Goal: Transaction & Acquisition: Purchase product/service

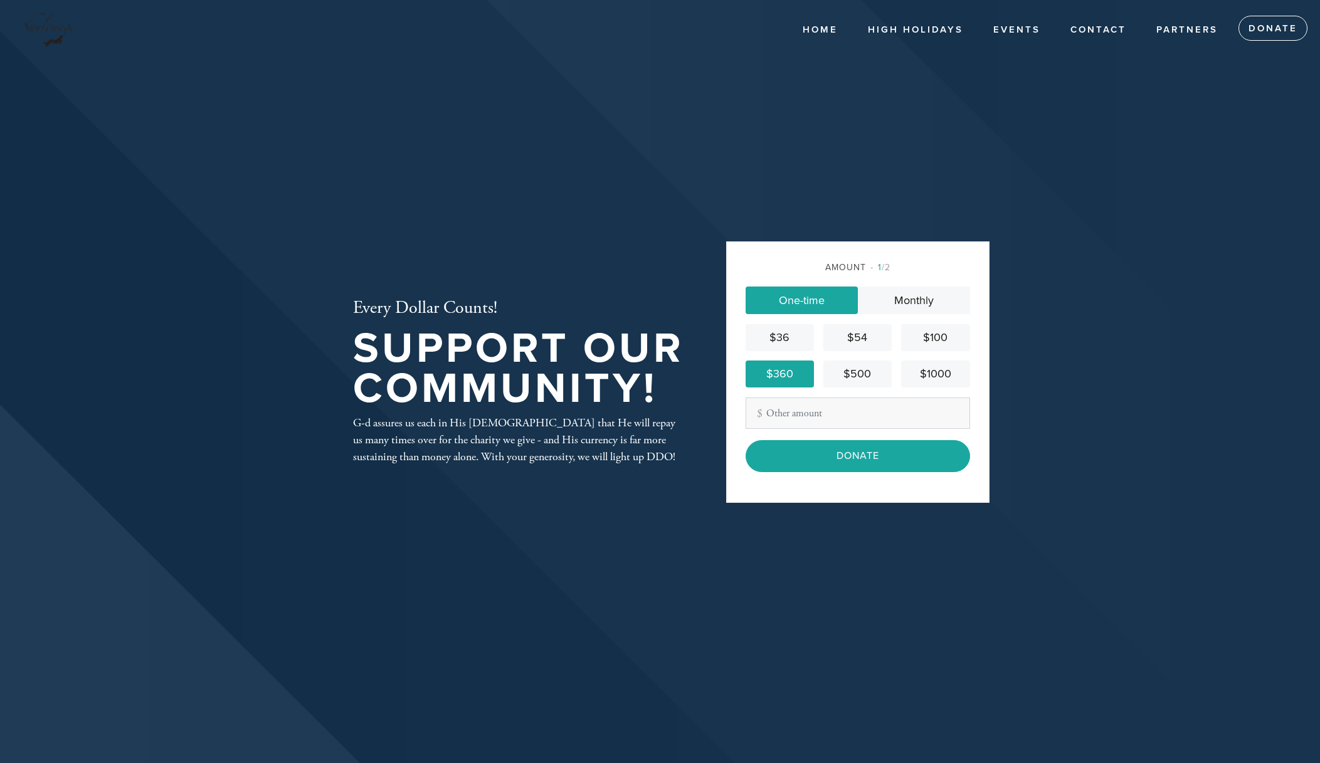
click at [786, 373] on div "$360" at bounding box center [780, 374] width 58 height 17
click at [857, 455] on input "Donate" at bounding box center [858, 455] width 225 height 31
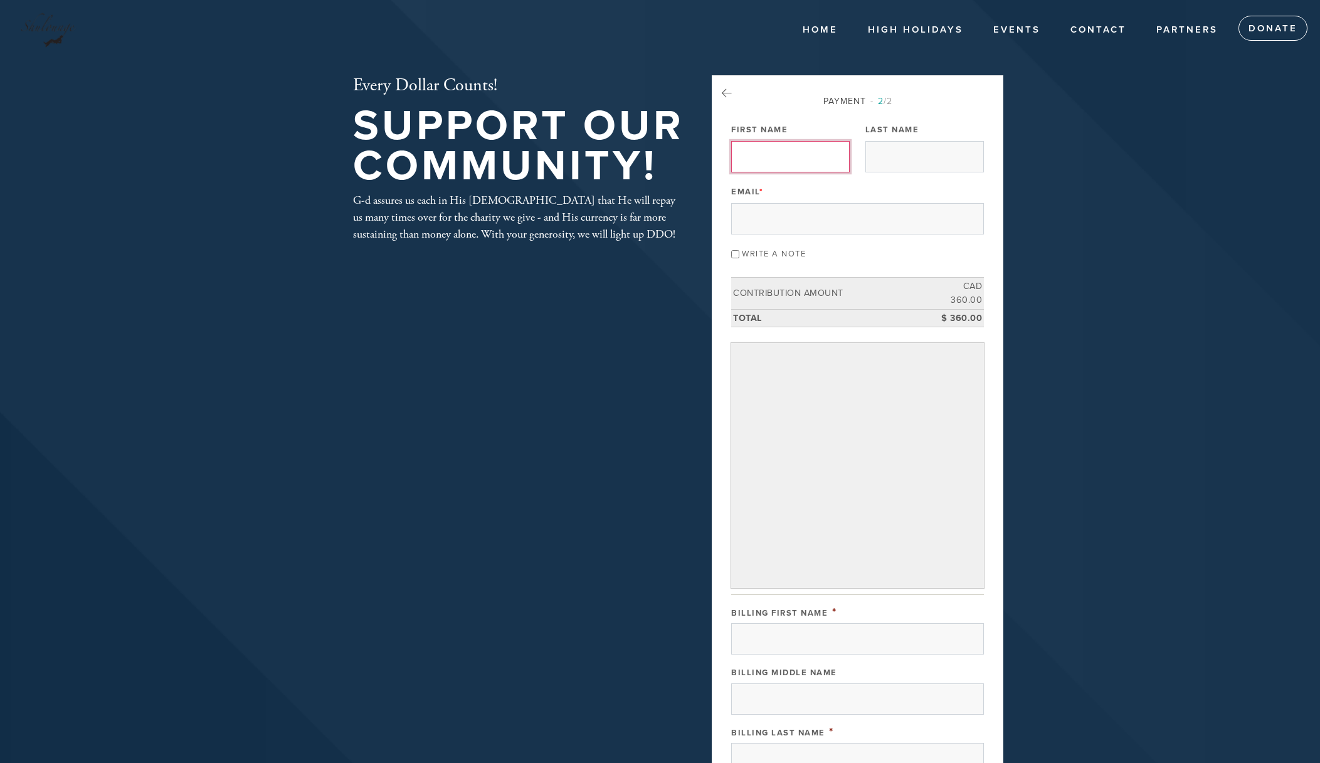
click at [788, 156] on input "First Name" at bounding box center [790, 156] width 119 height 31
type input "David"
click at [909, 159] on input "Last Name" at bounding box center [925, 156] width 119 height 31
type input "Horowitz"
click at [772, 217] on input "Email *" at bounding box center [857, 218] width 253 height 31
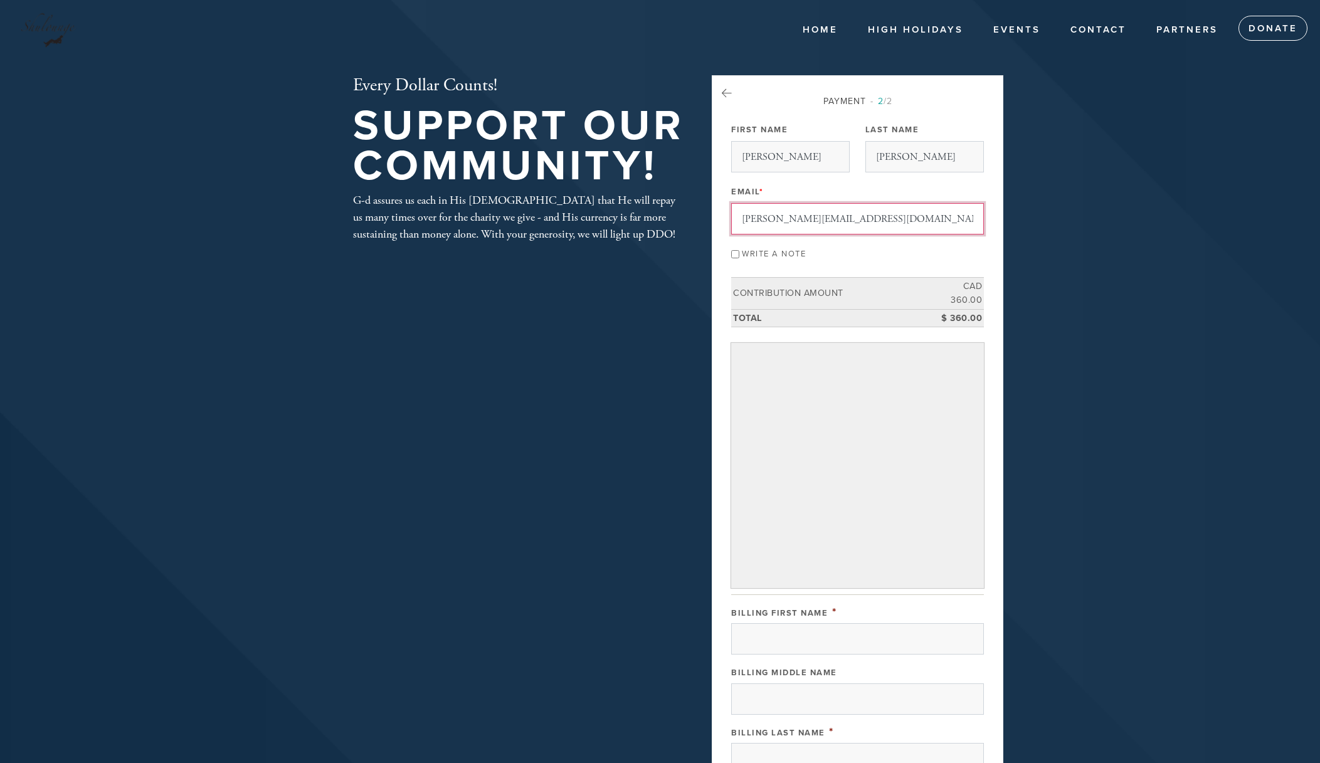
type input "david@htadirect.com"
drag, startPoint x: 746, startPoint y: 253, endPoint x: 753, endPoint y: 255, distance: 6.5
click at [739, 253] on input "Write a note" at bounding box center [735, 254] width 8 height 8
checkbox input "true"
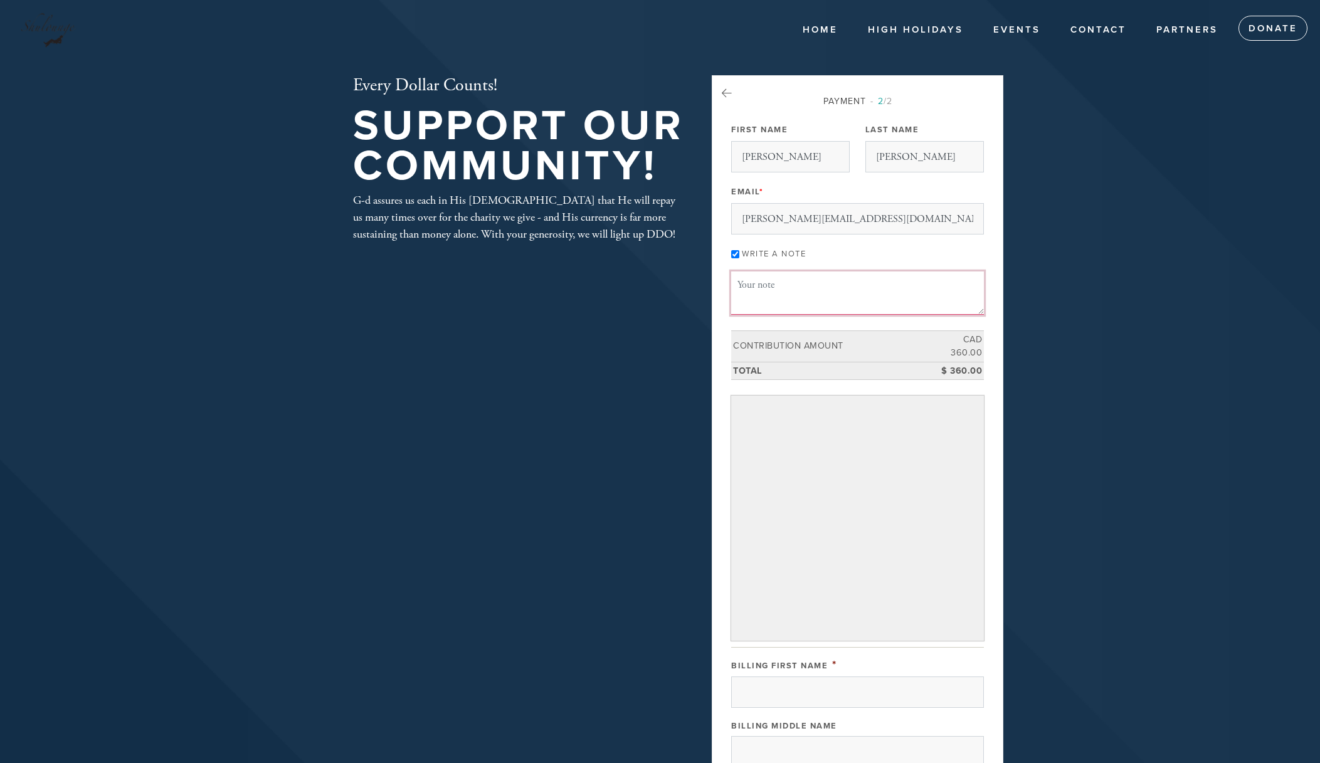
click at [772, 286] on textarea "Message or dedication" at bounding box center [857, 293] width 253 height 43
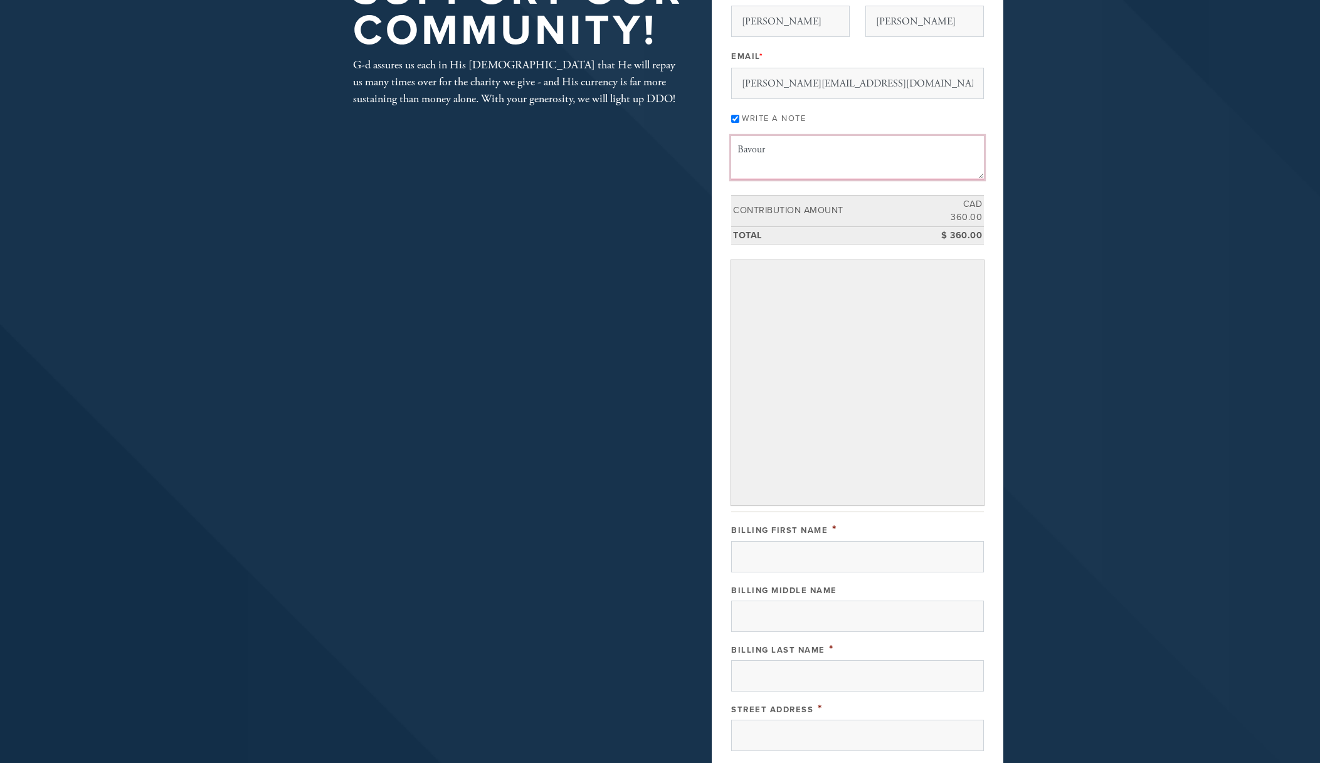
scroll to position [151, 0]
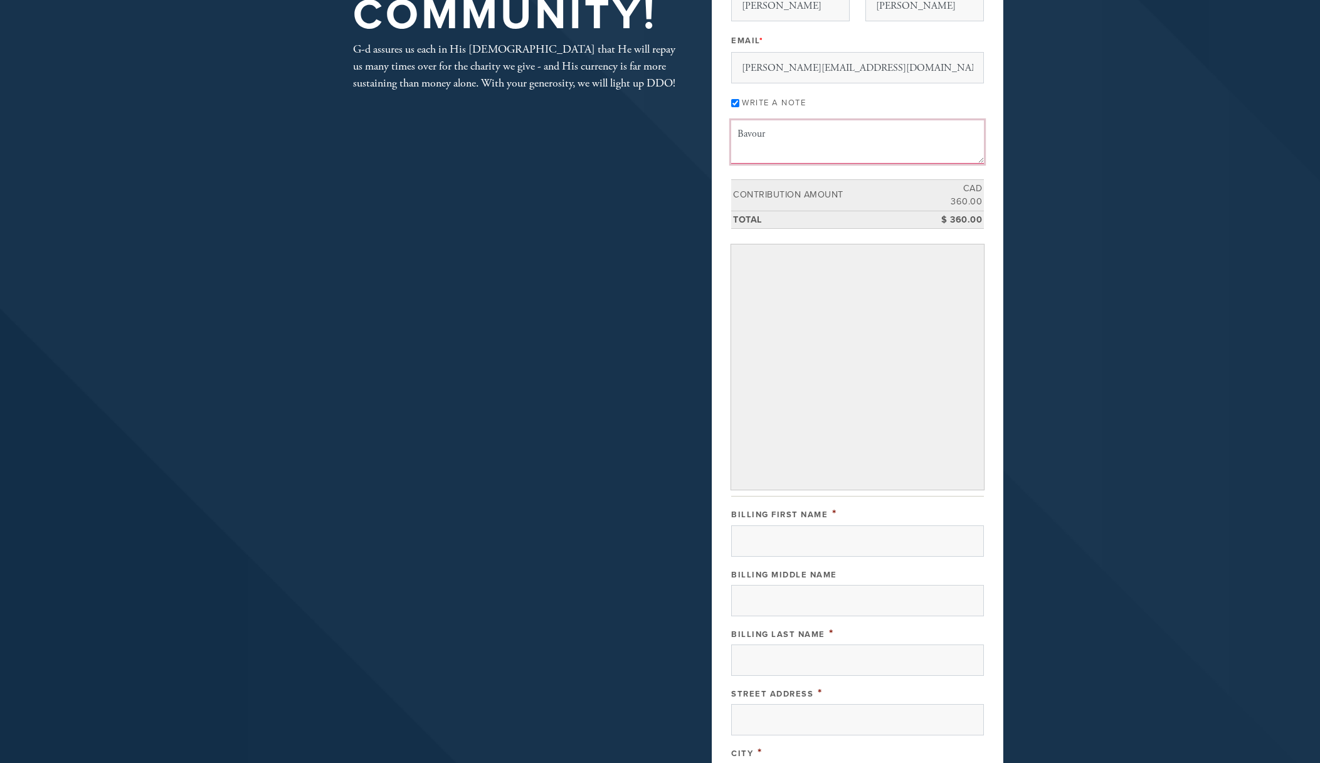
click at [752, 134] on textarea "Bavour" at bounding box center [857, 141] width 253 height 43
click at [816, 136] on textarea "Aliyah Bavour" at bounding box center [857, 141] width 253 height 43
type textarea "Aliyah Bavour"
click at [774, 526] on input "Billing First Name" at bounding box center [857, 541] width 253 height 31
type input "David"
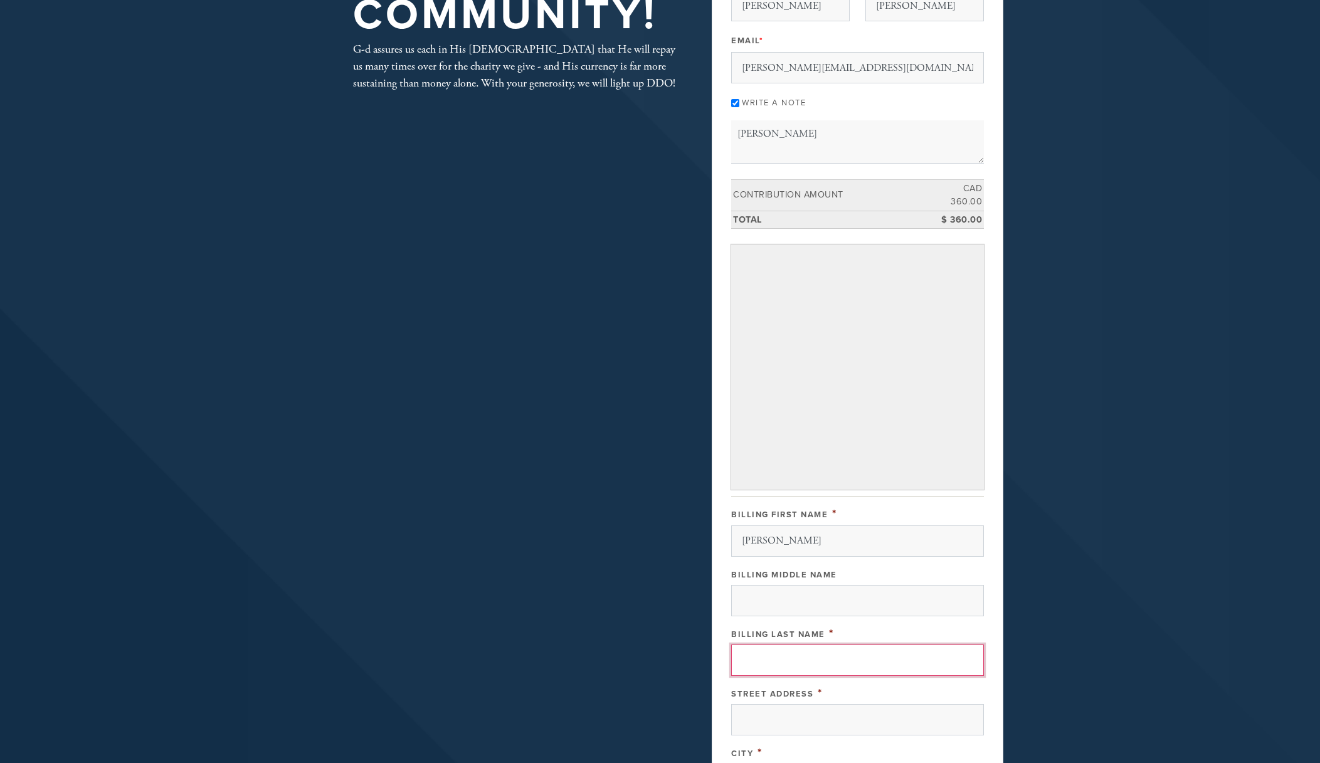
click at [764, 645] on input "Billing Last Name" at bounding box center [857, 660] width 253 height 31
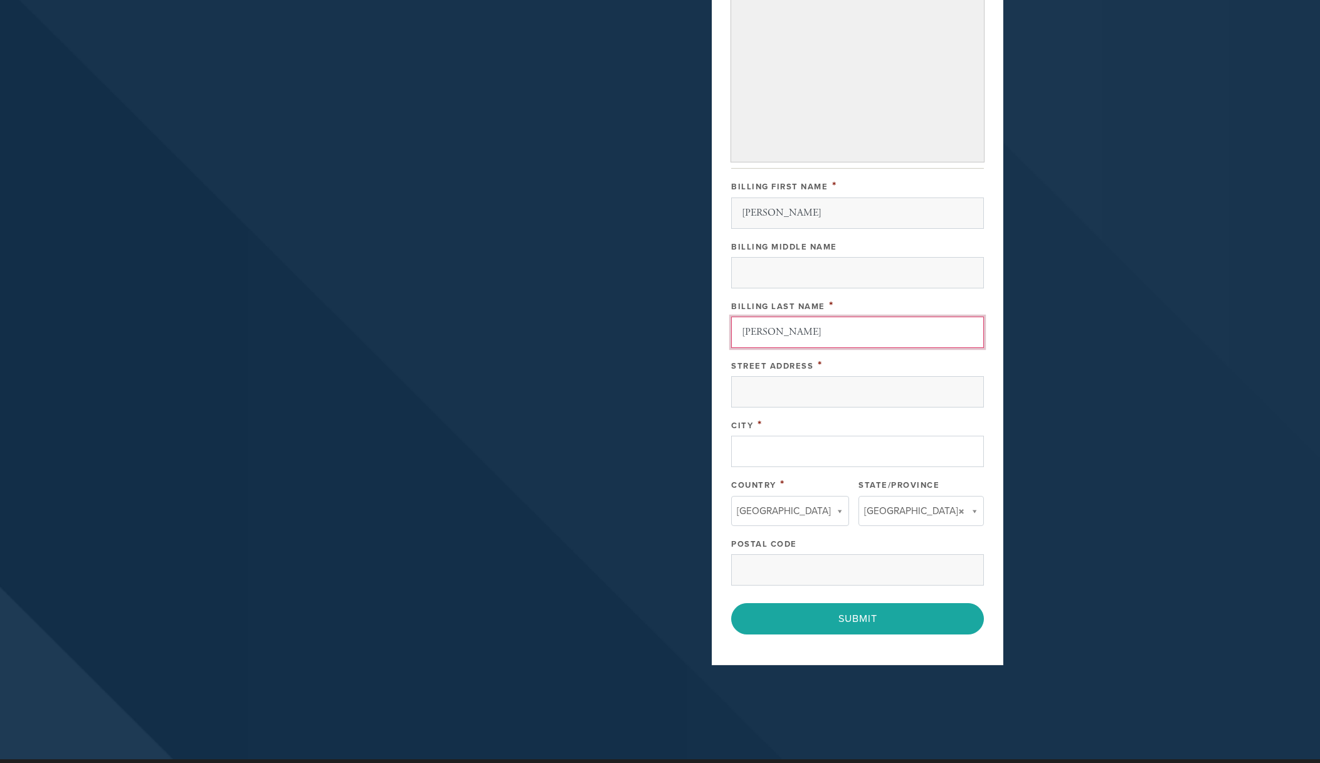
scroll to position [487, 0]
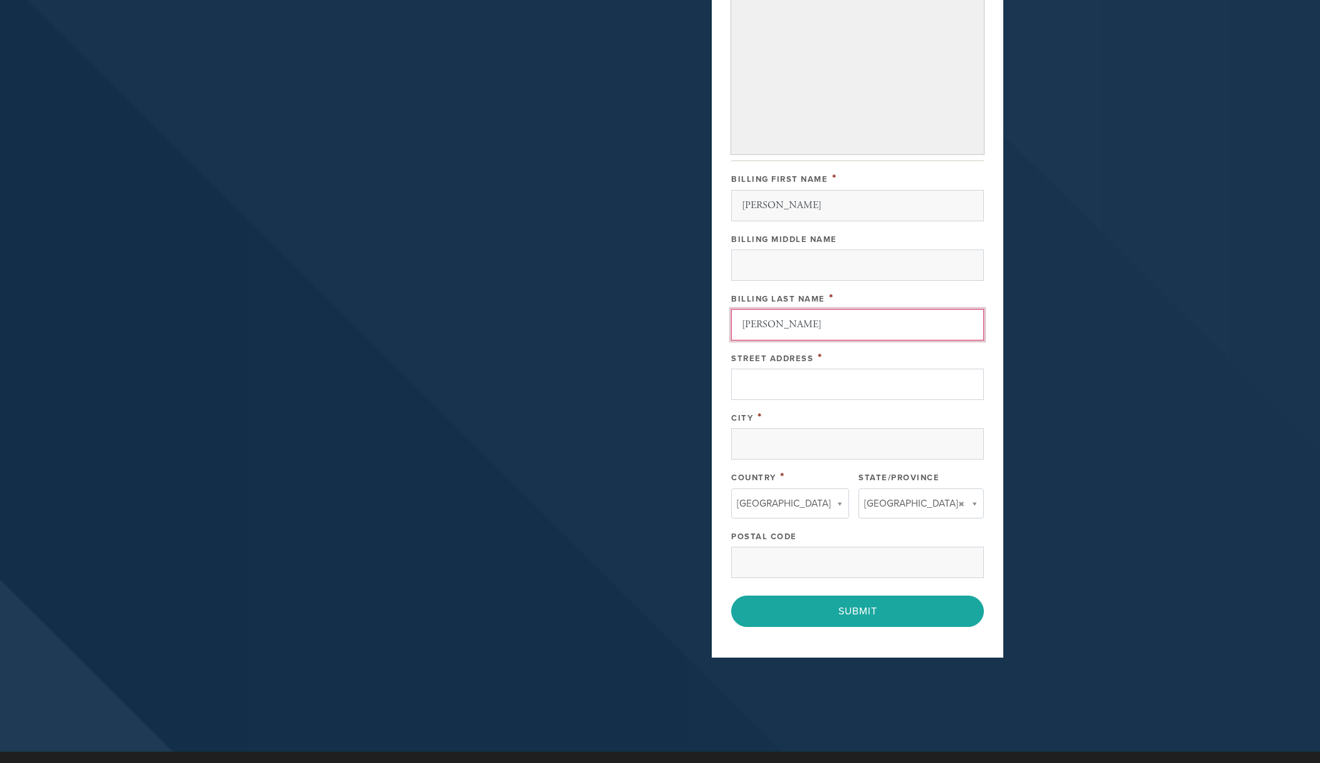
type input "Horowitz"
click at [771, 371] on input "Street Address" at bounding box center [857, 384] width 253 height 31
type input "55 rue Windermere"
click at [771, 437] on input "City" at bounding box center [857, 443] width 253 height 31
type input "Dollard des Ormeaux"
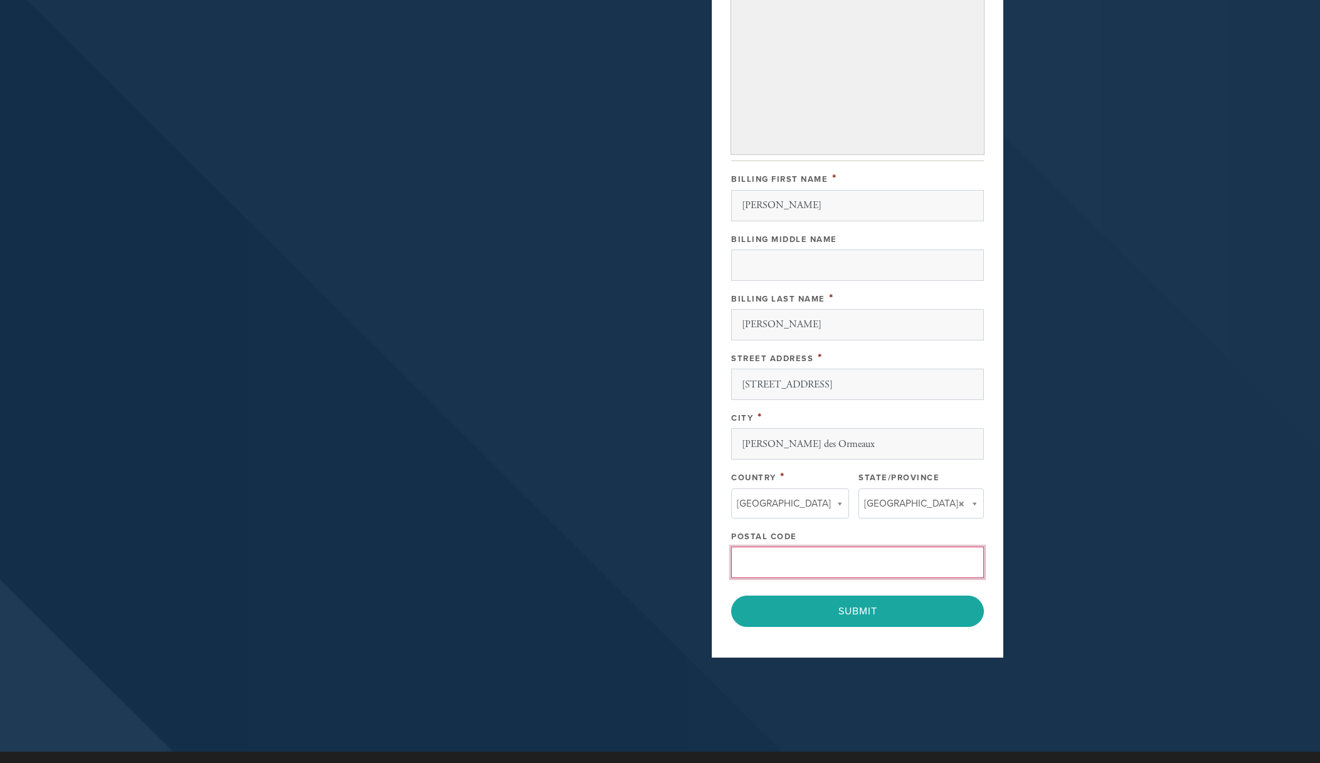
click at [780, 547] on input "Postal Code" at bounding box center [857, 562] width 253 height 31
type input "H9A 2C5"
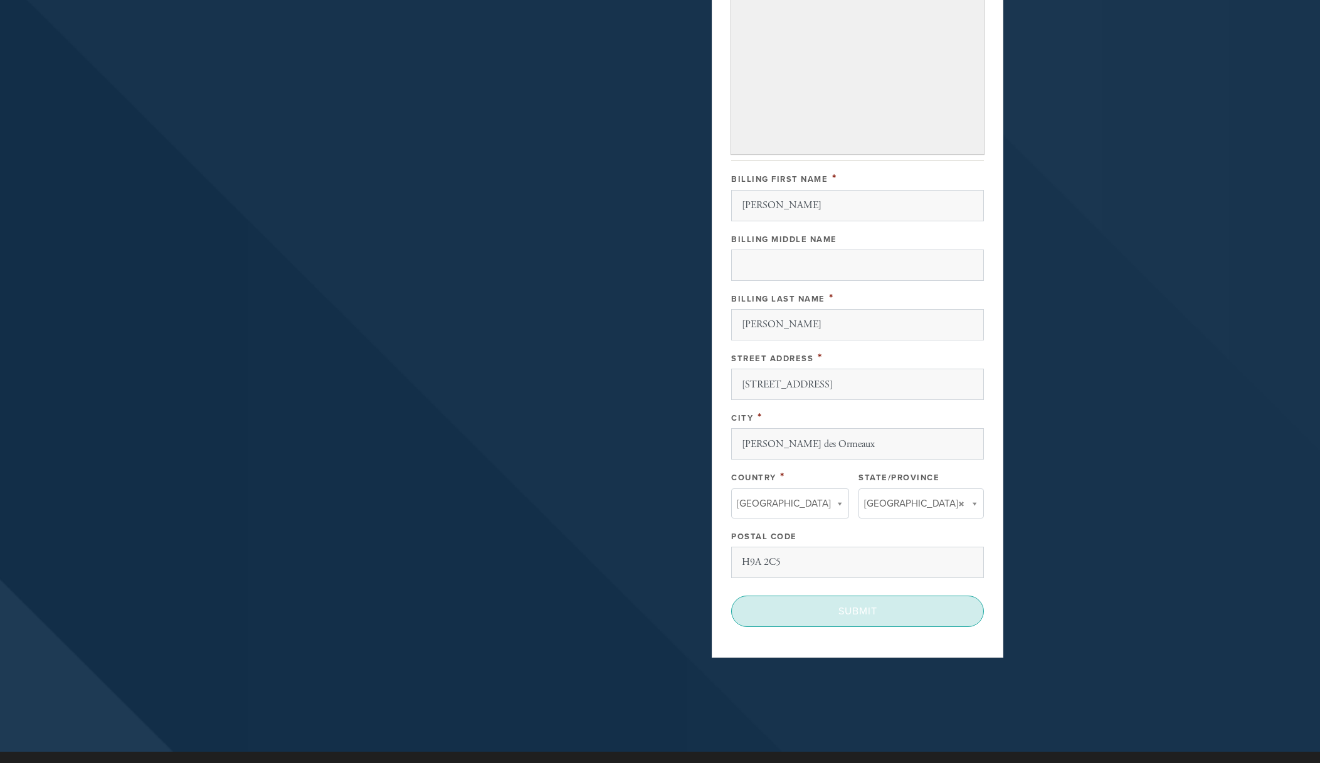
click at [861, 598] on input "Submit" at bounding box center [857, 611] width 253 height 31
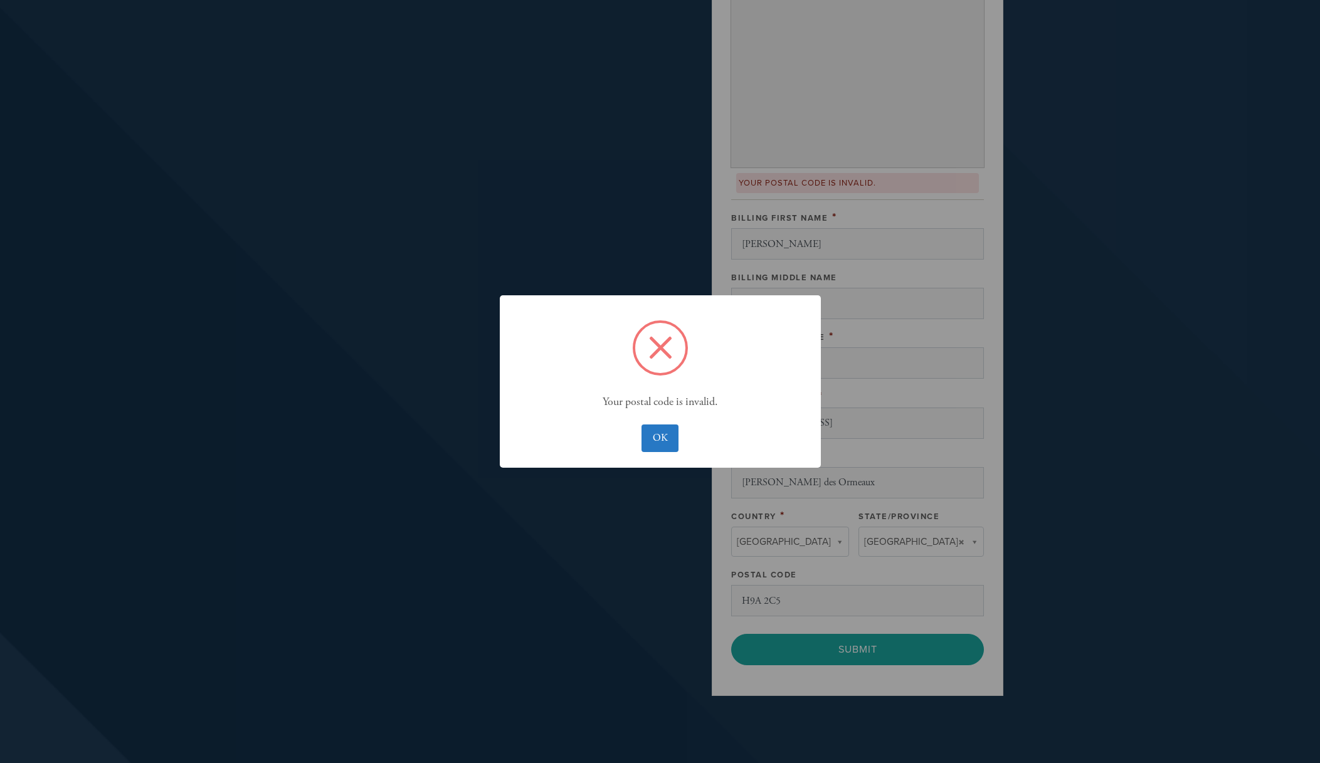
click at [1125, 260] on div "× Your postal code is invalid. OK No Cancel" at bounding box center [660, 381] width 1320 height 763
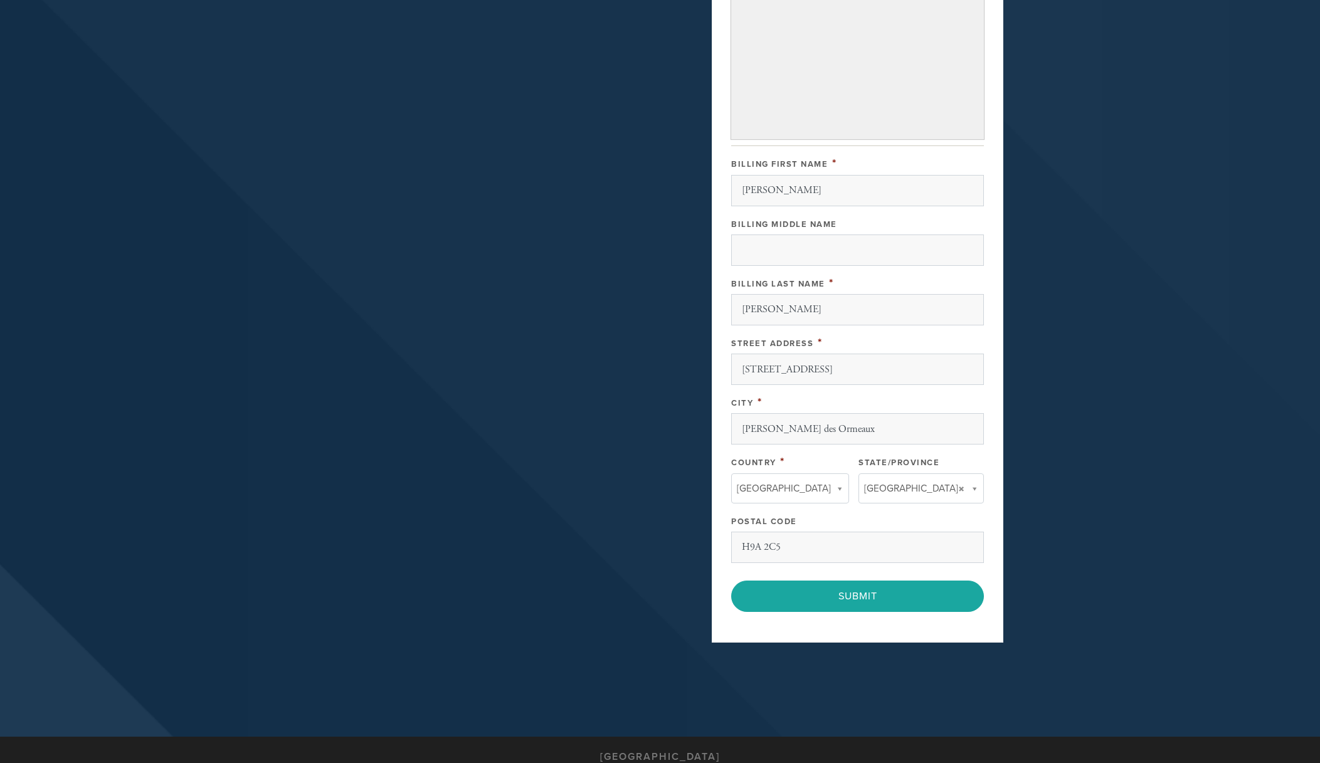
scroll to position [595, 0]
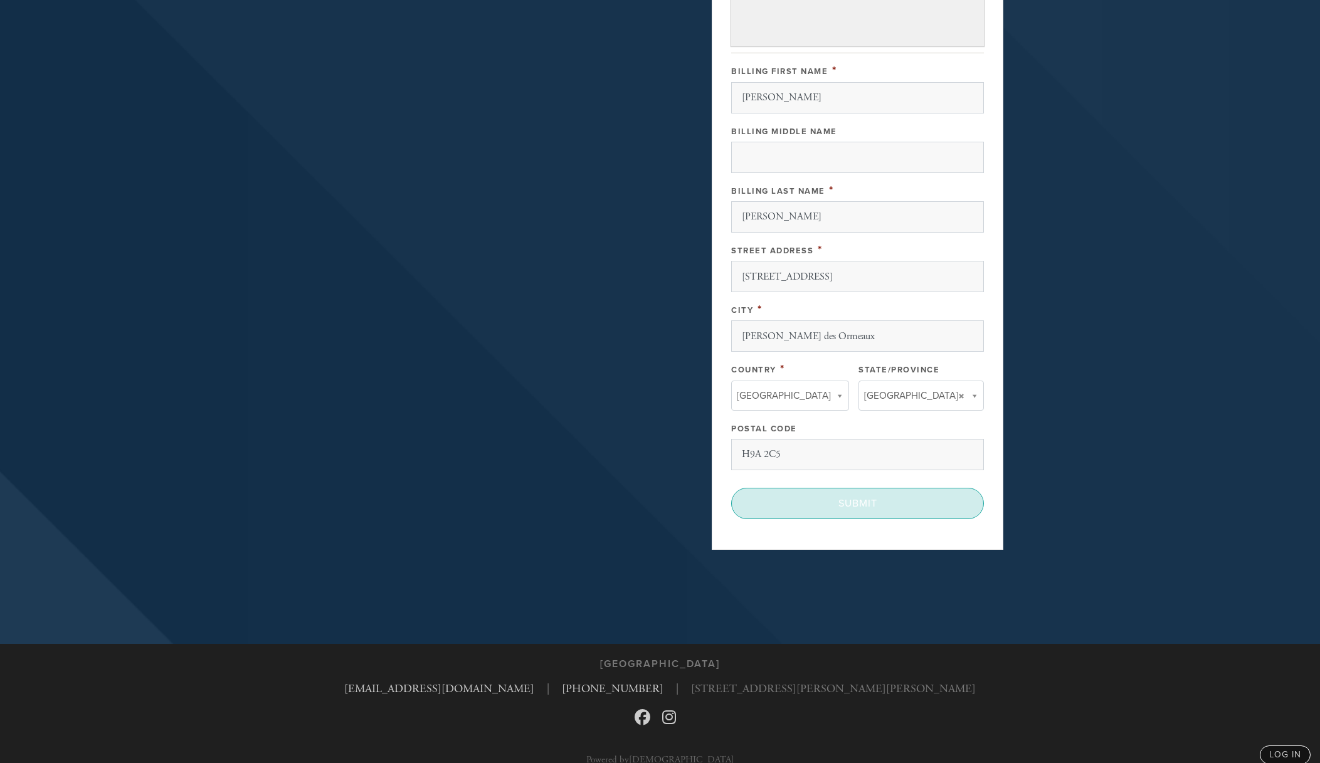
drag, startPoint x: 851, startPoint y: 487, endPoint x: 928, endPoint y: 467, distance: 78.9
click at [852, 488] on input "Submit" at bounding box center [857, 503] width 253 height 31
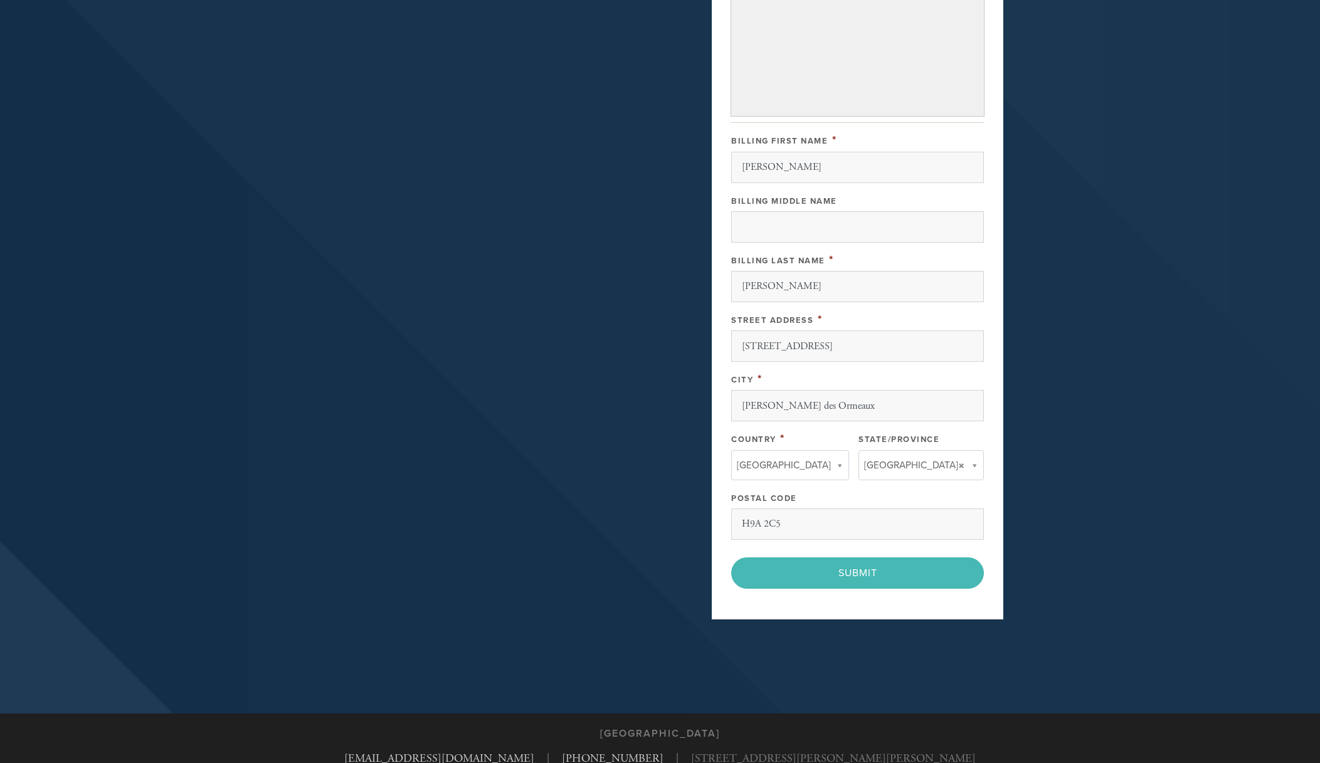
scroll to position [374, 0]
